Goal: Task Accomplishment & Management: Manage account settings

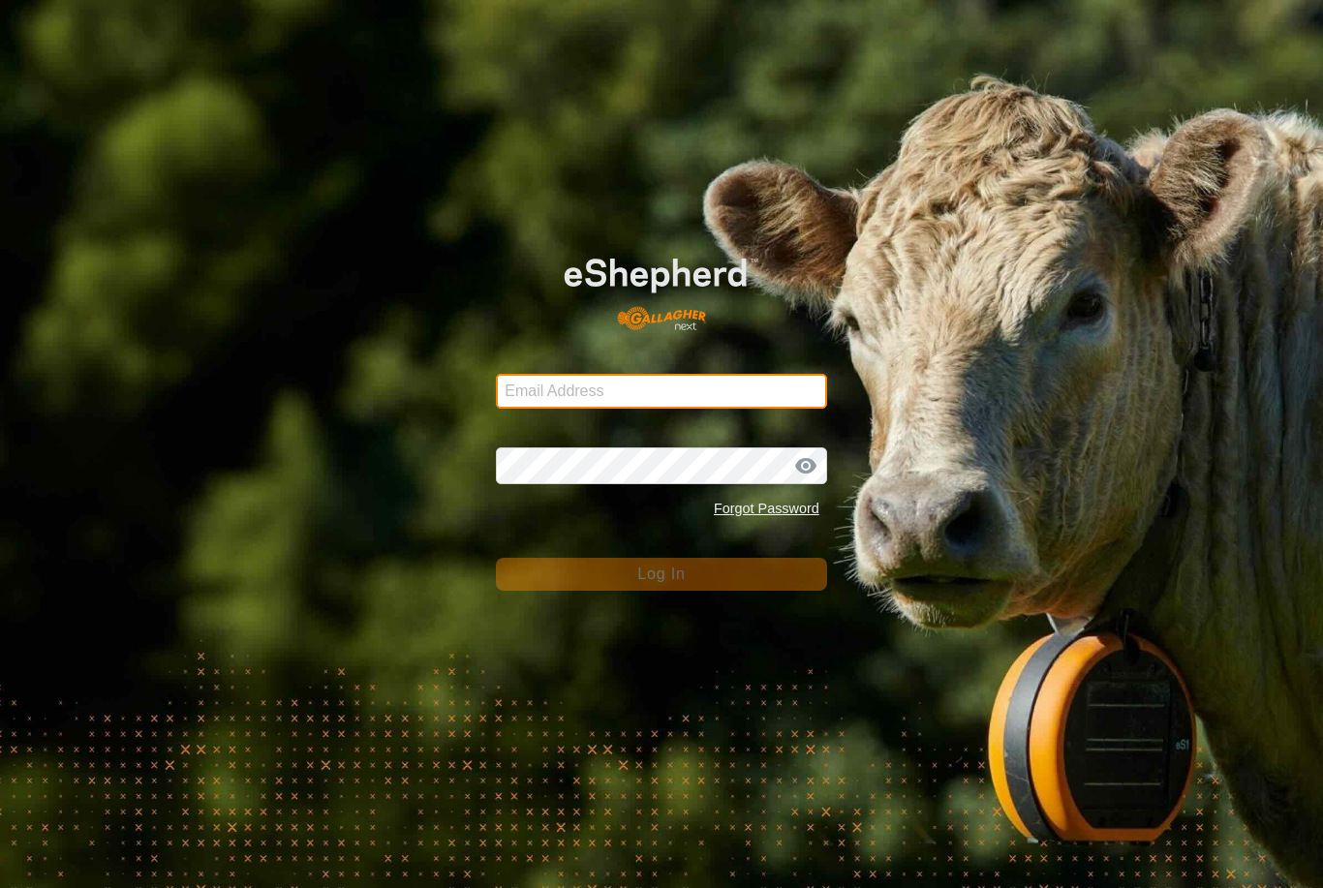
click at [692, 393] on input "Email Address" at bounding box center [661, 391] width 331 height 35
type input "[PERSON_NAME][EMAIL_ADDRESS][DOMAIN_NAME]"
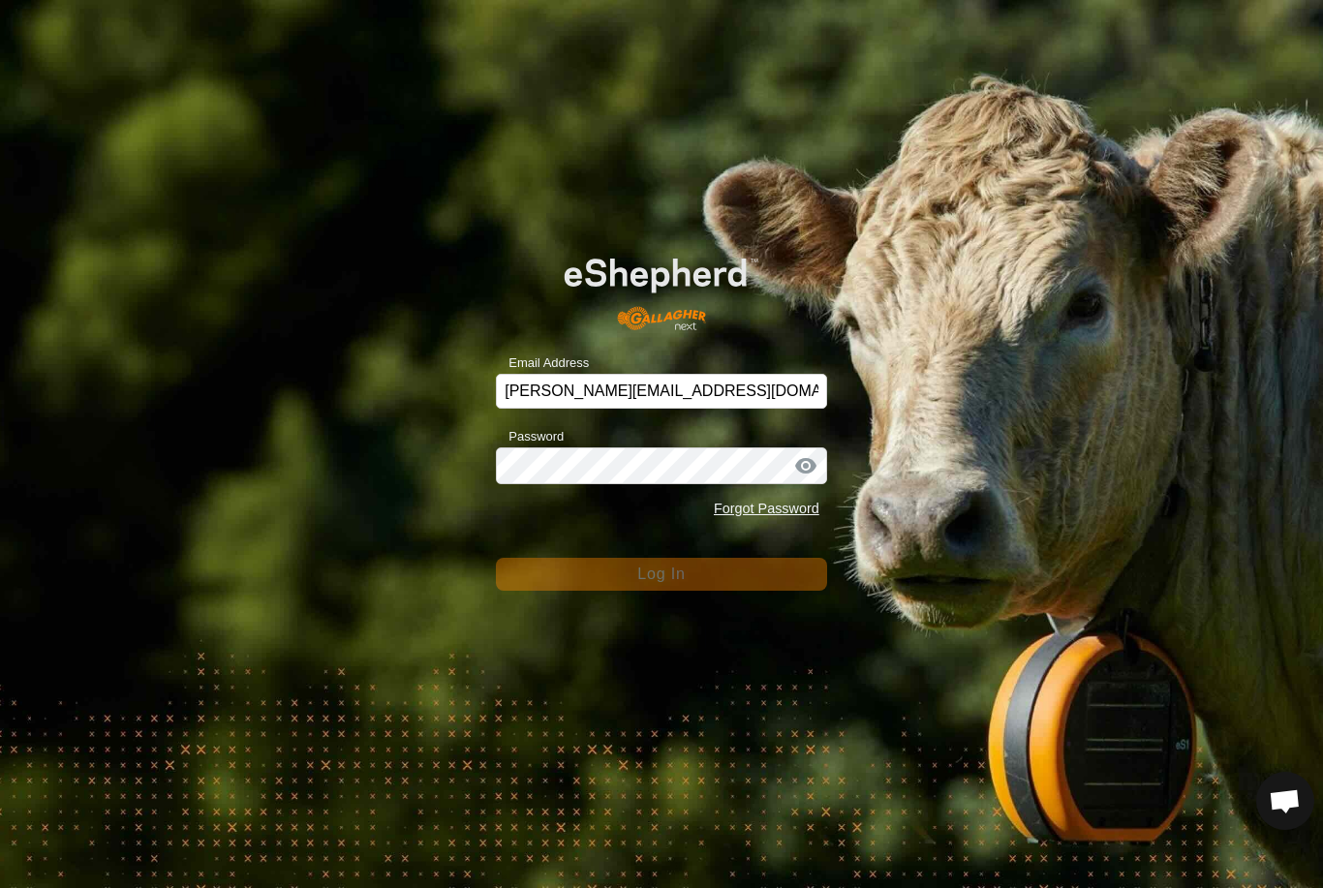
click at [695, 597] on div "Email Address [PERSON_NAME][EMAIL_ADDRESS][DOMAIN_NAME] Password Forgot Passwor…" at bounding box center [661, 444] width 1323 height 888
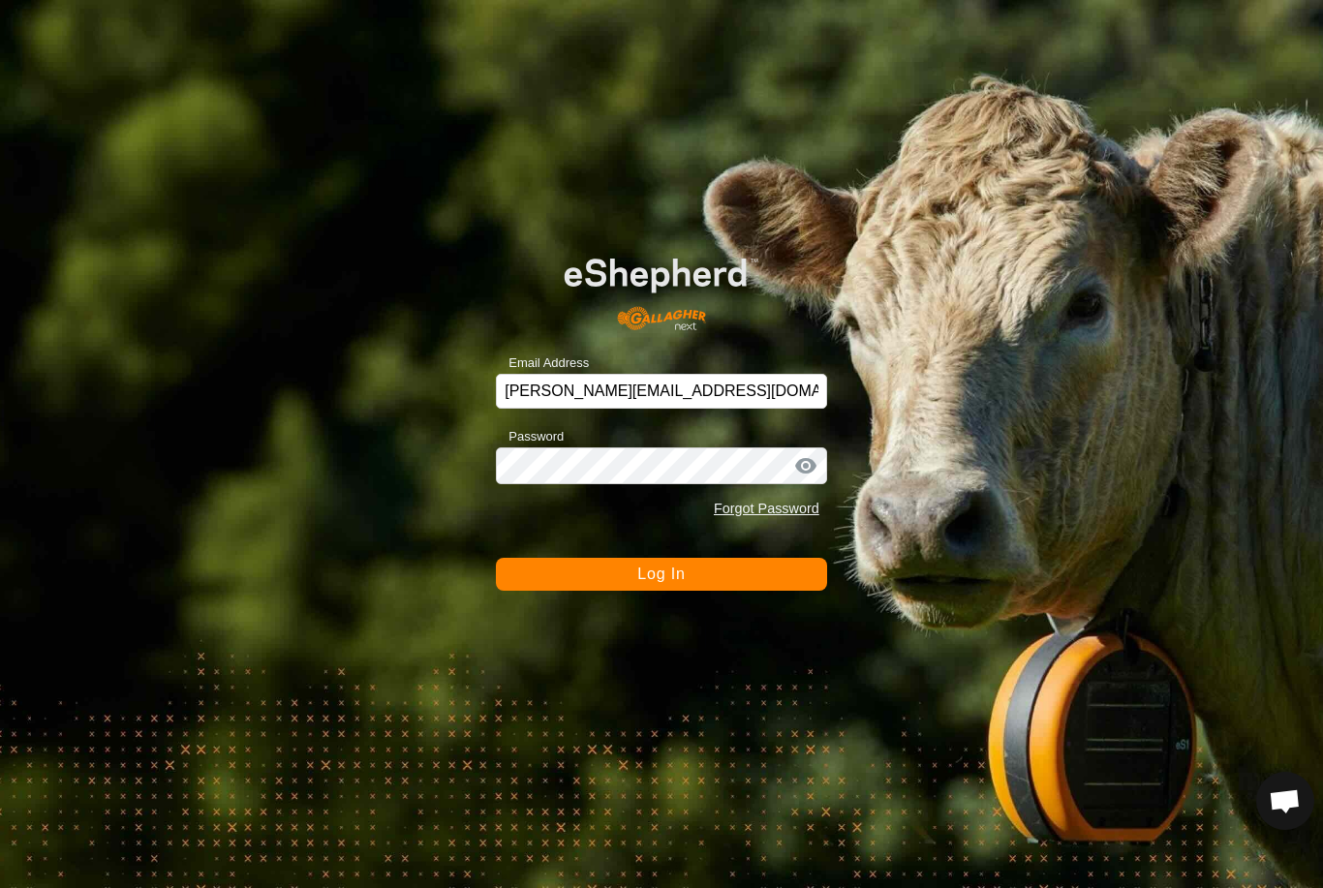
click at [681, 587] on button "Log In" at bounding box center [661, 574] width 331 height 33
